Goal: Check status: Check status

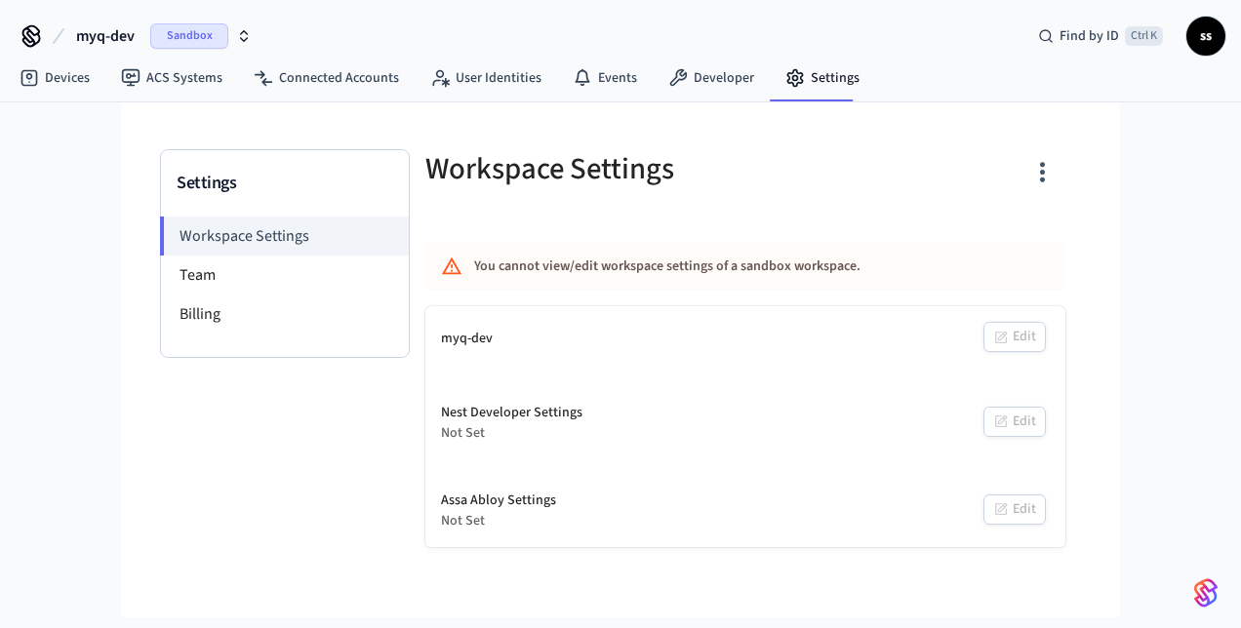
click at [103, 33] on span "myq-dev" at bounding box center [105, 35] width 59 height 23
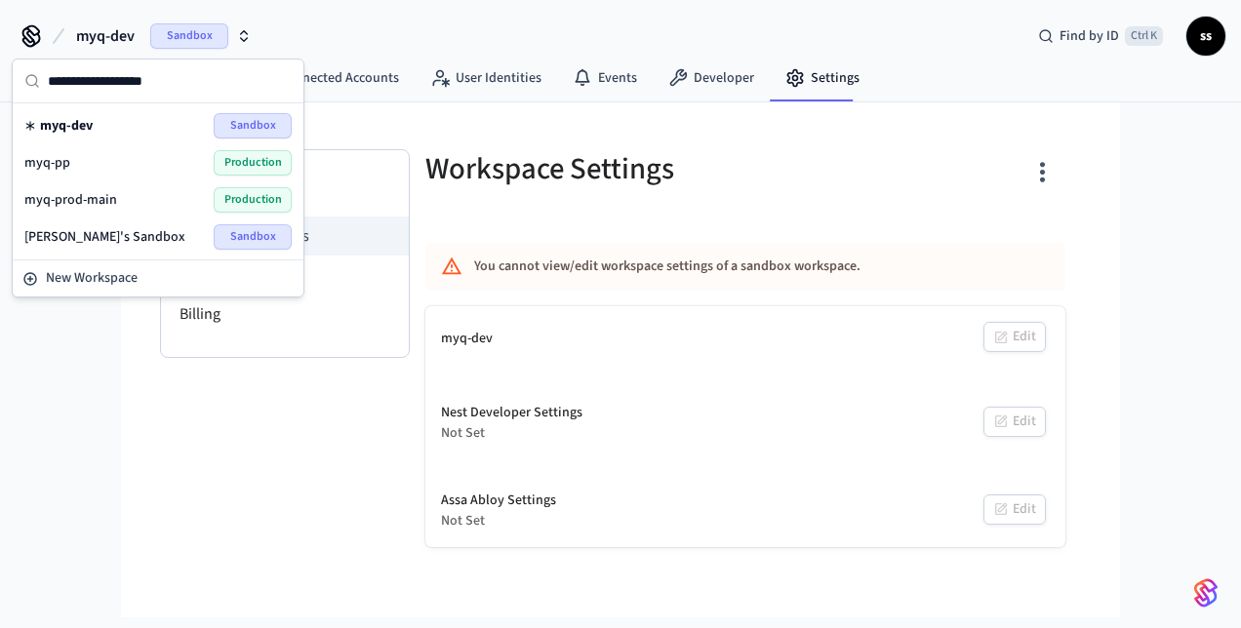
click at [211, 166] on div "myq-pp Production" at bounding box center [157, 162] width 267 height 25
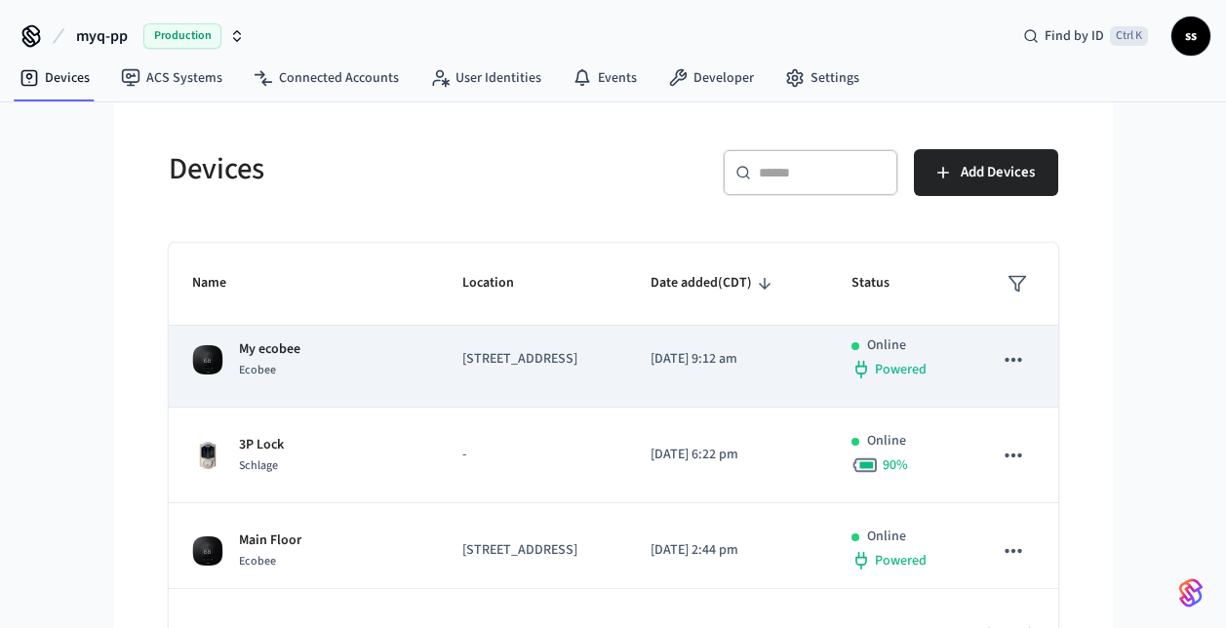
scroll to position [91, 0]
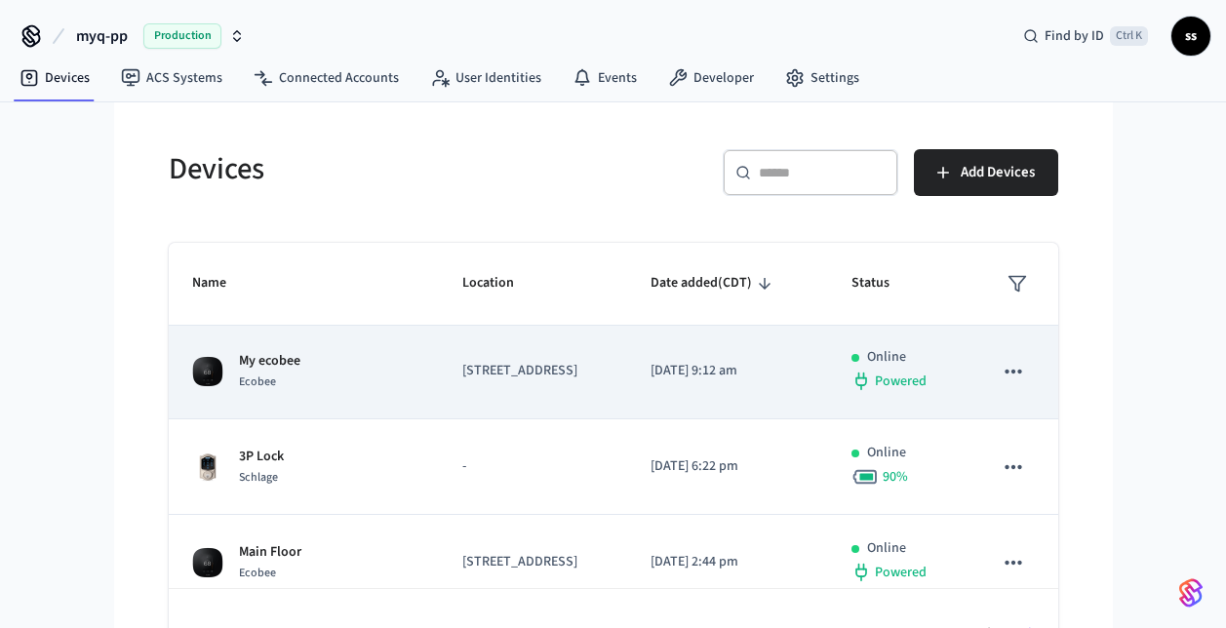
click at [439, 401] on td "[STREET_ADDRESS]" at bounding box center [533, 372] width 188 height 96
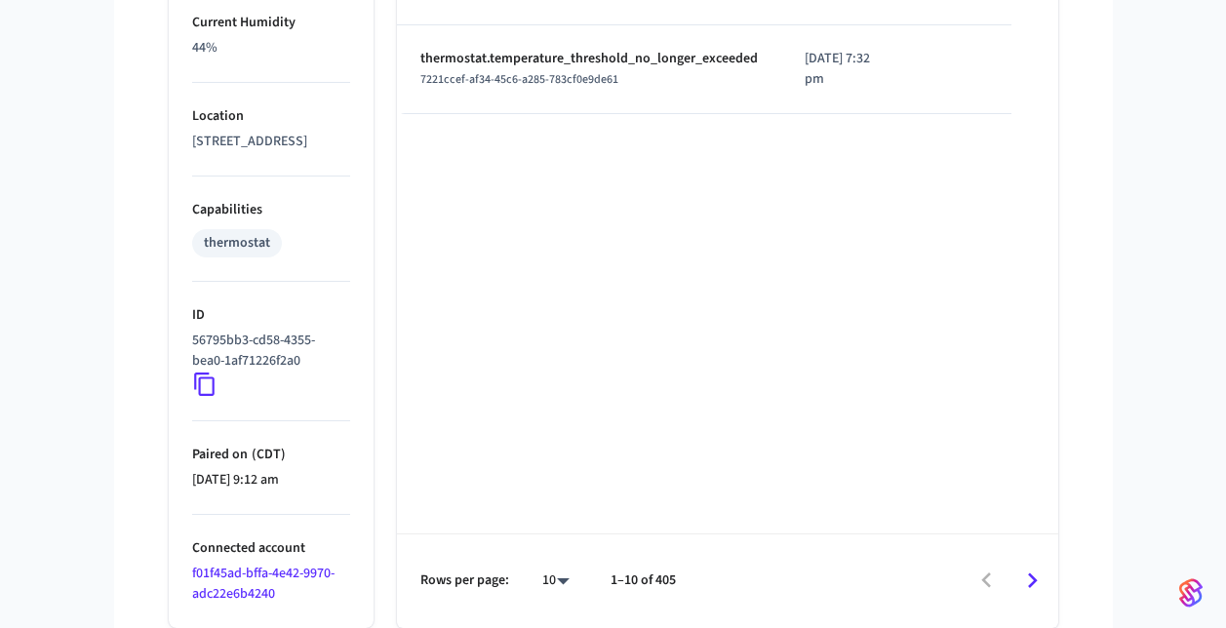
scroll to position [1219, 0]
click at [207, 393] on icon at bounding box center [204, 384] width 25 height 25
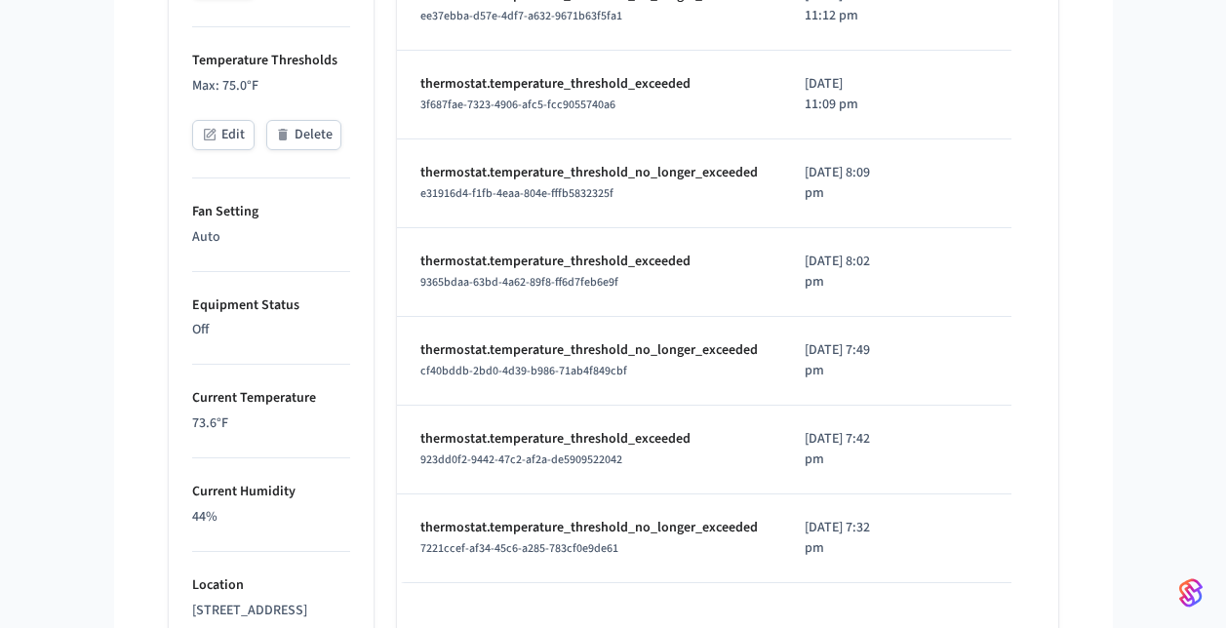
scroll to position [727, 0]
